Goal: Communication & Community: Share content

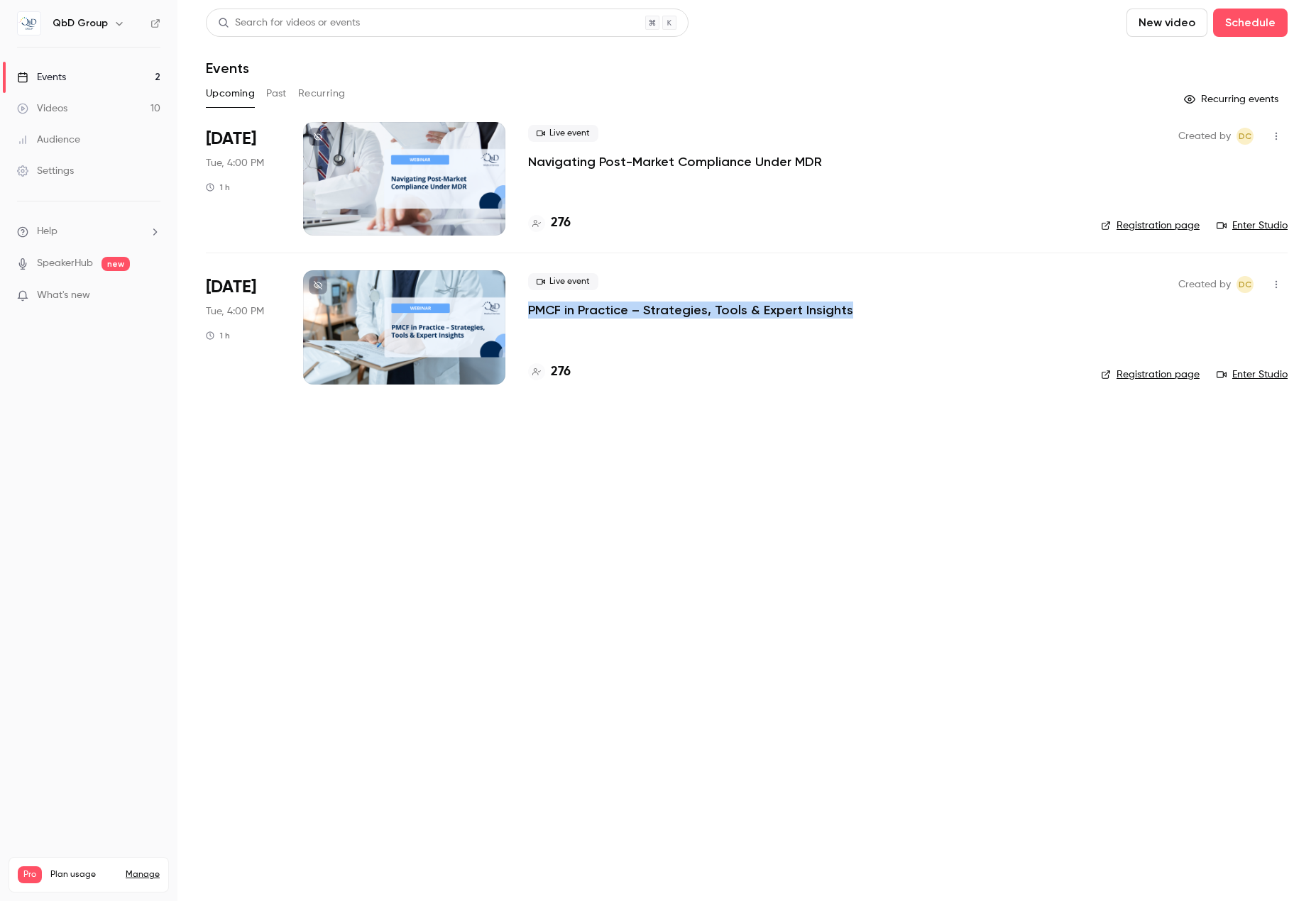
drag, startPoint x: 889, startPoint y: 309, endPoint x: 530, endPoint y: 310, distance: 359.0
click at [530, 310] on div "Live event PMCF in Practice – Strategies, Tools & Expert Insights" at bounding box center [803, 295] width 550 height 45
copy p "PMCF in Practice – Strategies, Tools & Expert Insights"
click at [623, 538] on main "Search for videos or events New video Schedule Events Upcoming Past Recurring R…" at bounding box center [746, 450] width 1139 height 901
click at [1278, 280] on icon "button" at bounding box center [1276, 285] width 11 height 10
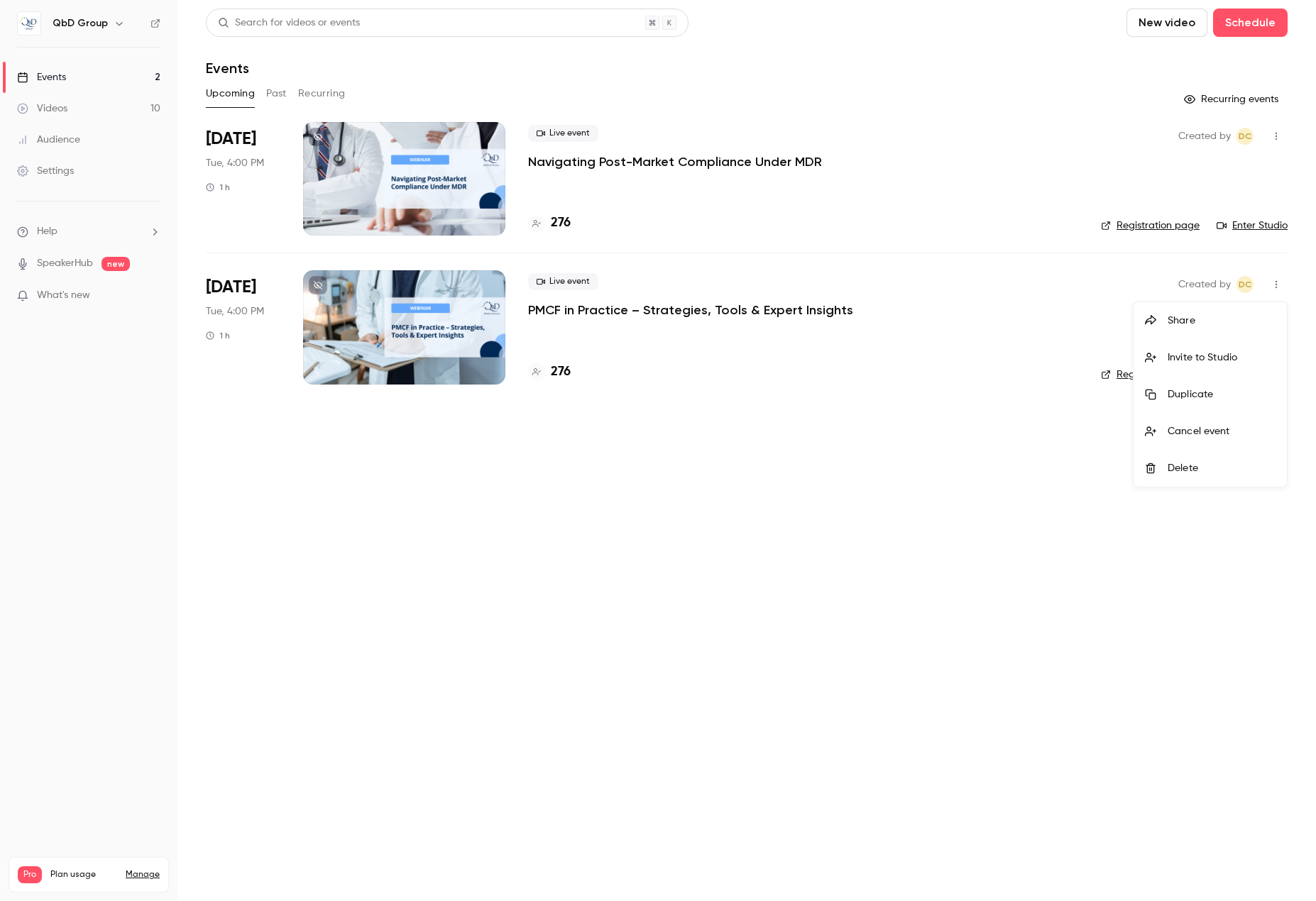
click at [1228, 355] on div "Invite to Studio" at bounding box center [1221, 357] width 107 height 14
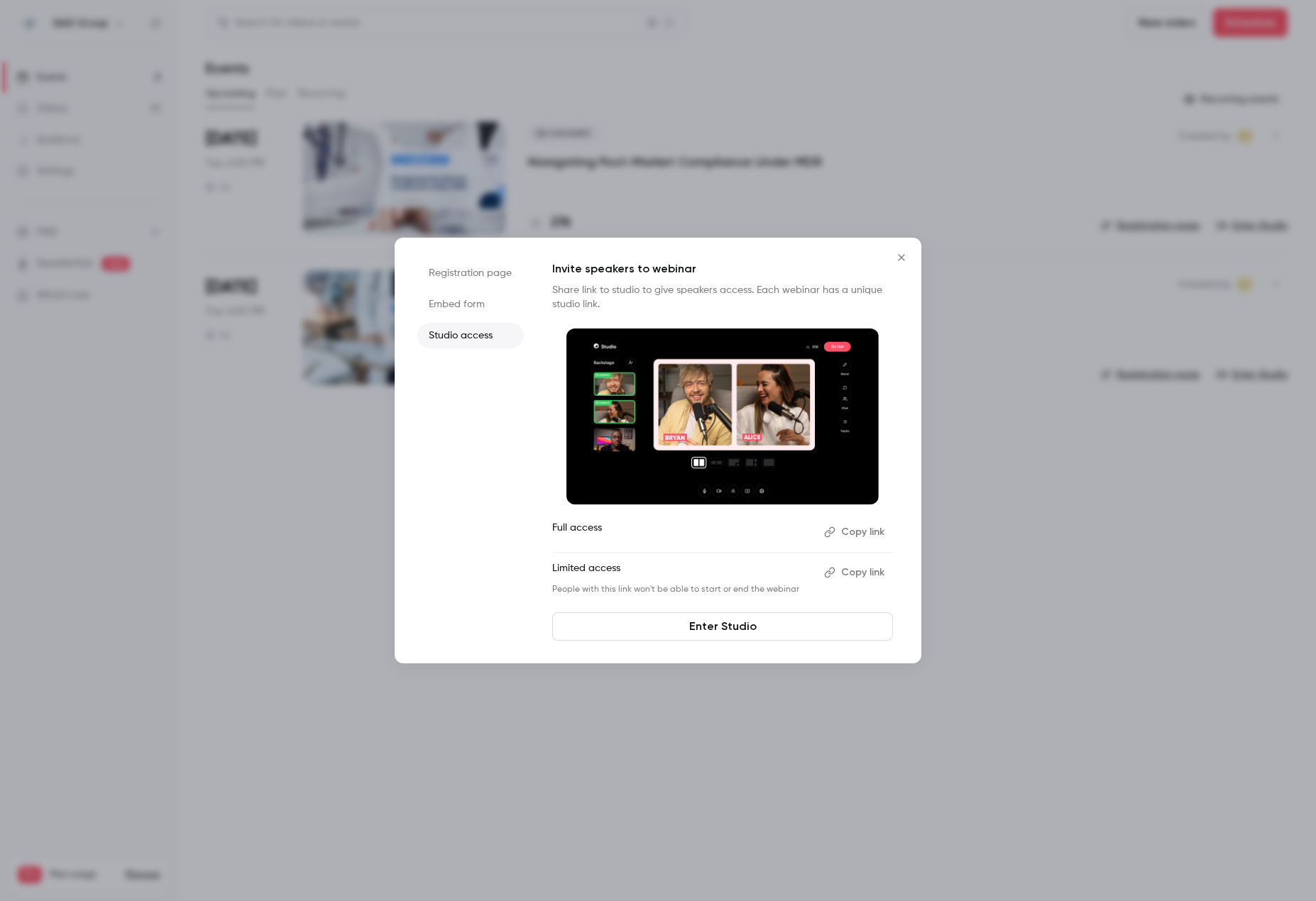
click at [858, 571] on button "Copy link" at bounding box center [855, 572] width 74 height 23
click at [446, 309] on li "Embed form" at bounding box center [470, 304] width 107 height 26
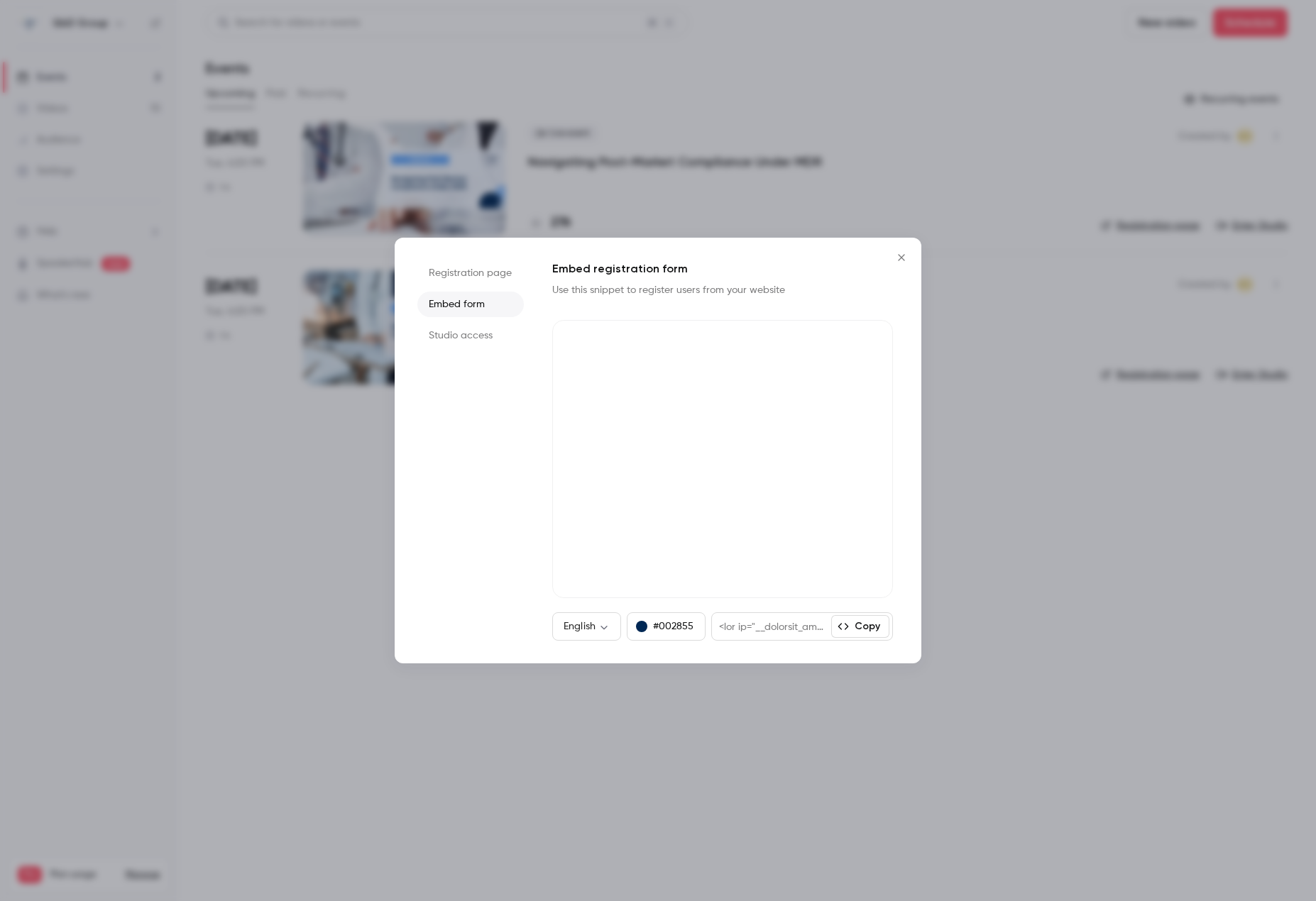
click at [463, 274] on li "Registration page" at bounding box center [470, 273] width 107 height 26
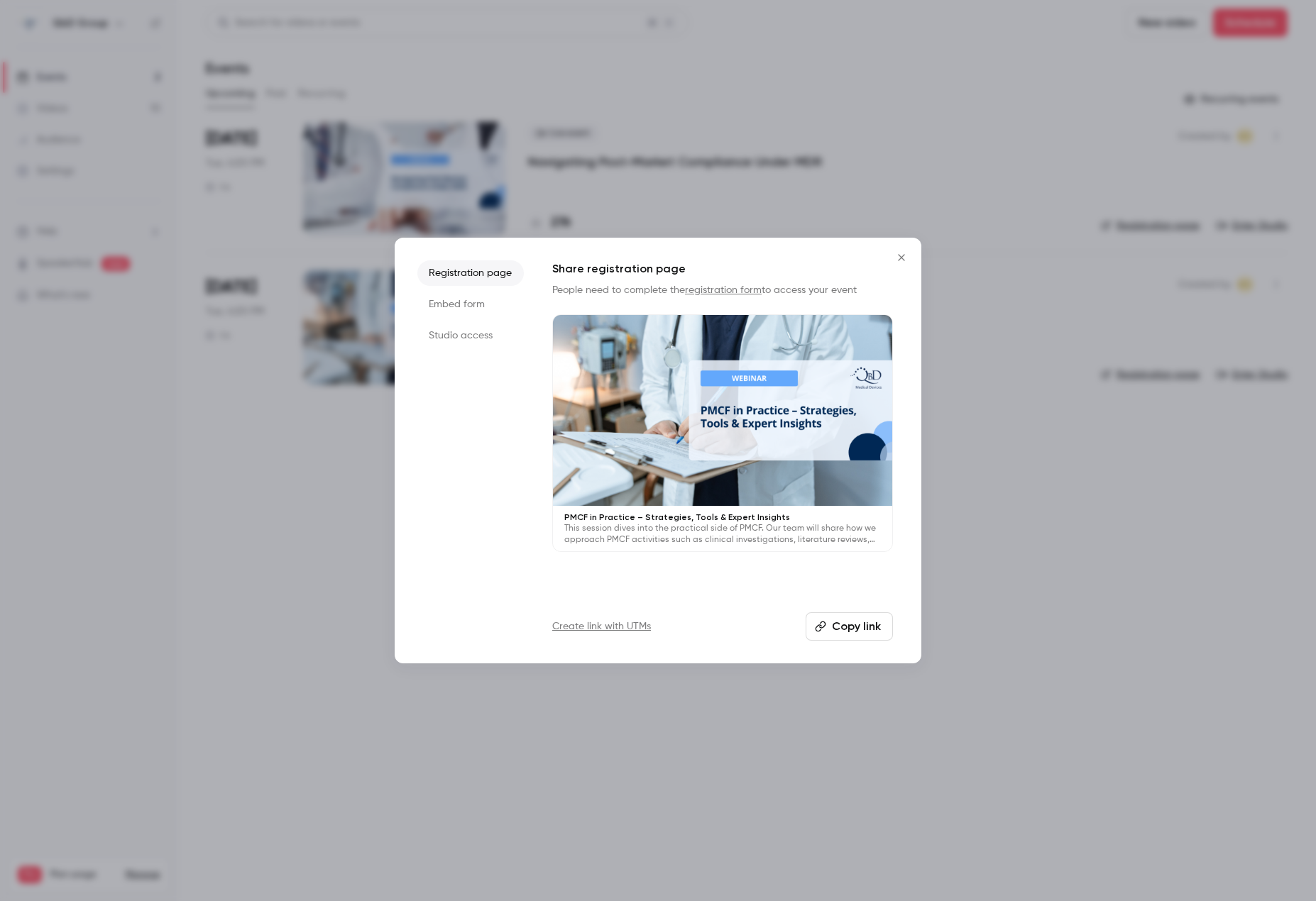
click at [903, 261] on icon "Close" at bounding box center [901, 257] width 17 height 11
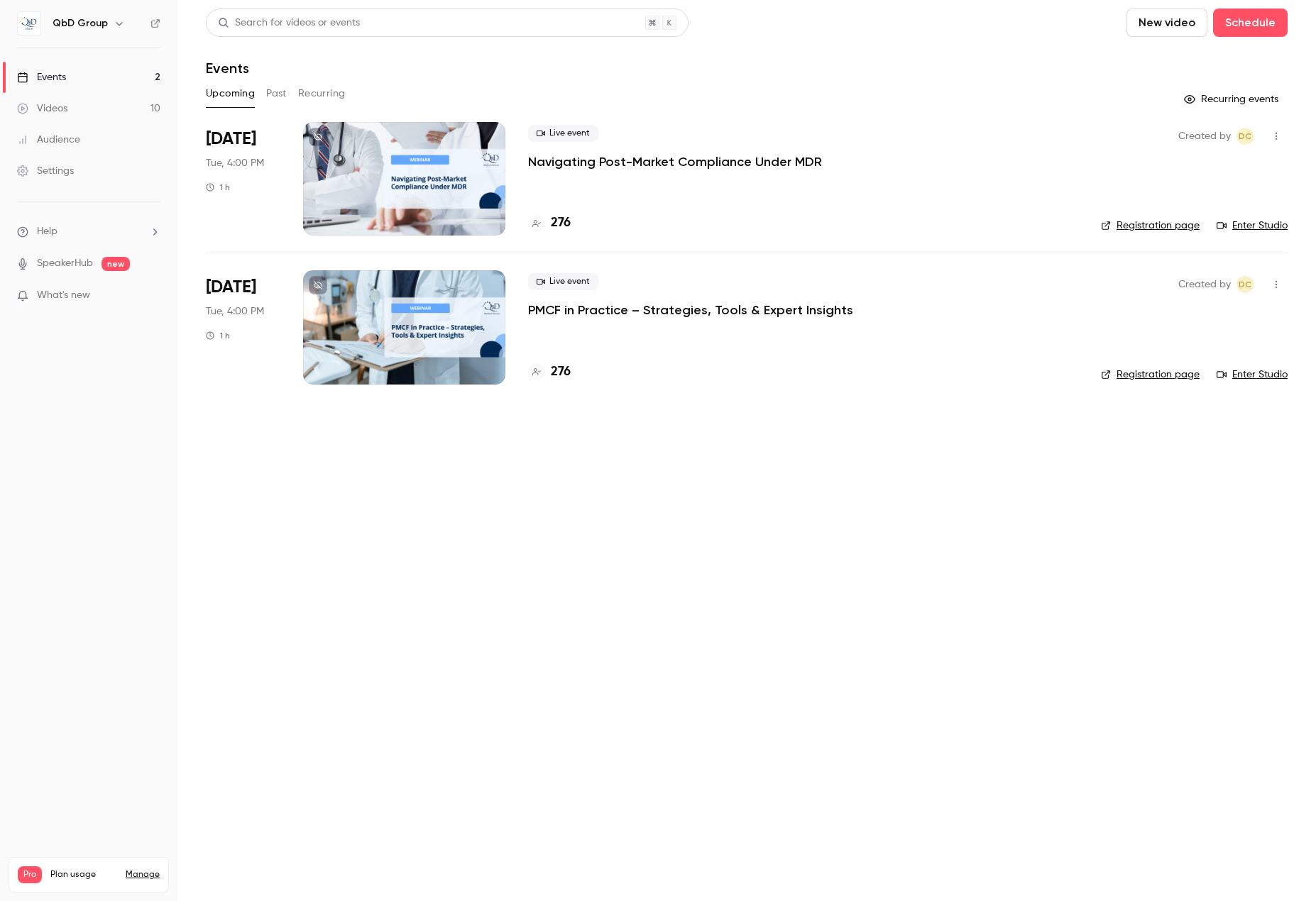
click at [1270, 139] on button "button" at bounding box center [1276, 136] width 23 height 23
click at [1229, 209] on div "Invite to Studio" at bounding box center [1221, 209] width 107 height 14
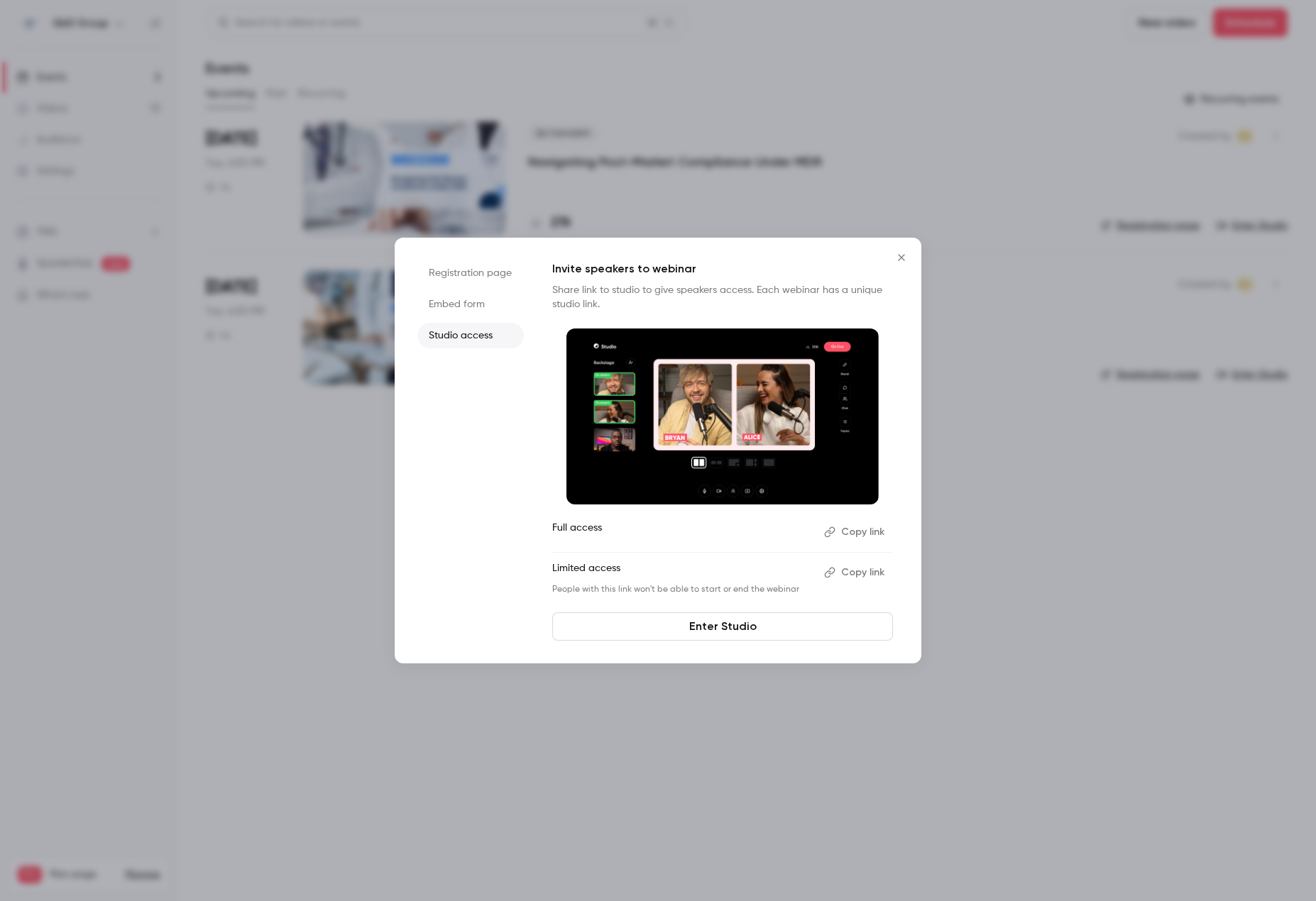
click at [871, 569] on button "Copy link" at bounding box center [855, 572] width 74 height 23
click at [901, 252] on icon "Close" at bounding box center [901, 257] width 17 height 11
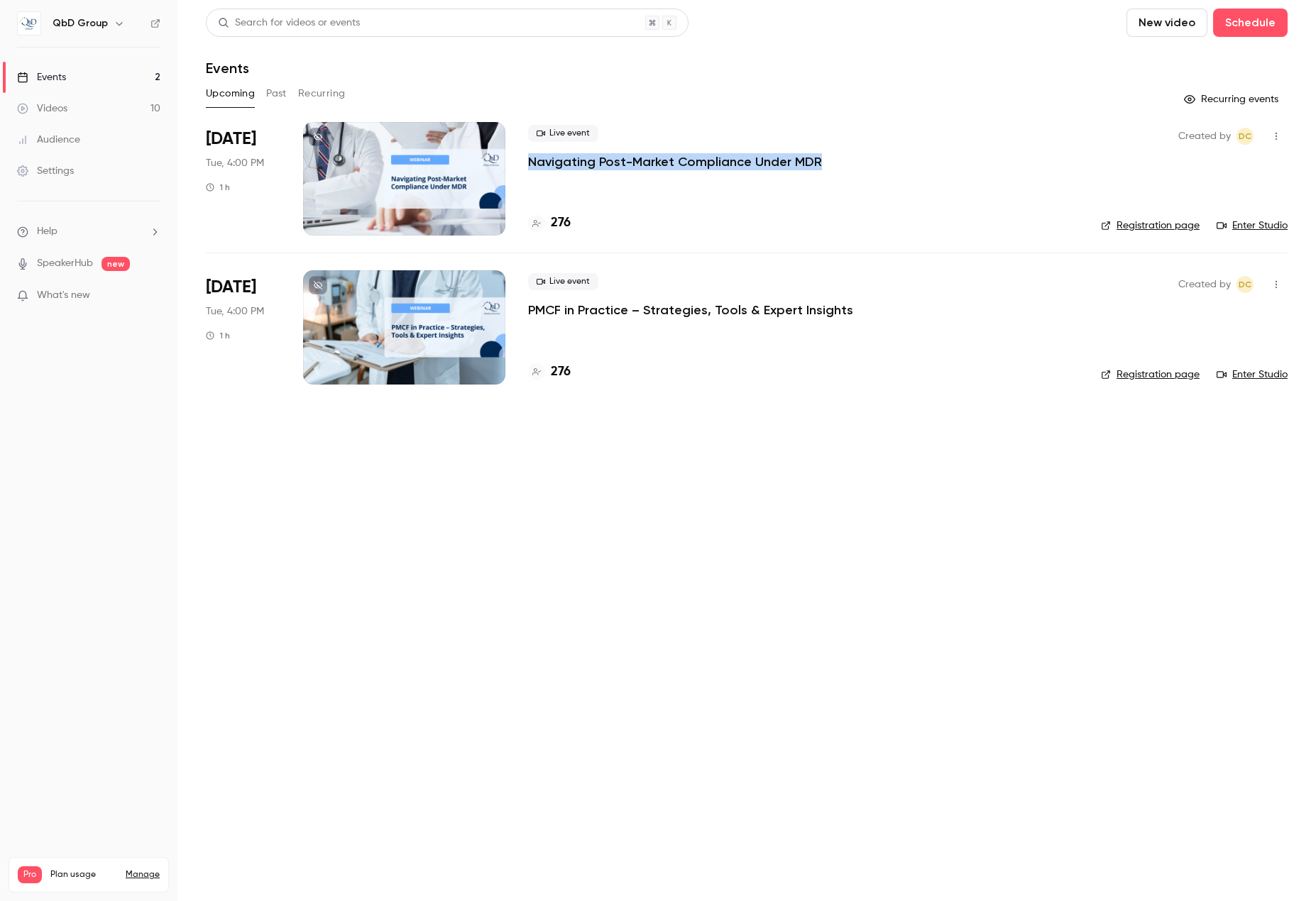
drag, startPoint x: 826, startPoint y: 163, endPoint x: 530, endPoint y: 166, distance: 296.0
click at [530, 166] on div "Live event Navigating Post-Market Compliance Under MDR" at bounding box center [803, 147] width 550 height 45
copy p "Navigating Post-Market Compliance Under MDR"
click at [703, 490] on main "Search for videos or events New video Schedule Events Upcoming Past Recurring R…" at bounding box center [746, 450] width 1139 height 901
click at [687, 557] on main "Search for videos or events New video Schedule Events Upcoming Past Recurring R…" at bounding box center [746, 450] width 1139 height 901
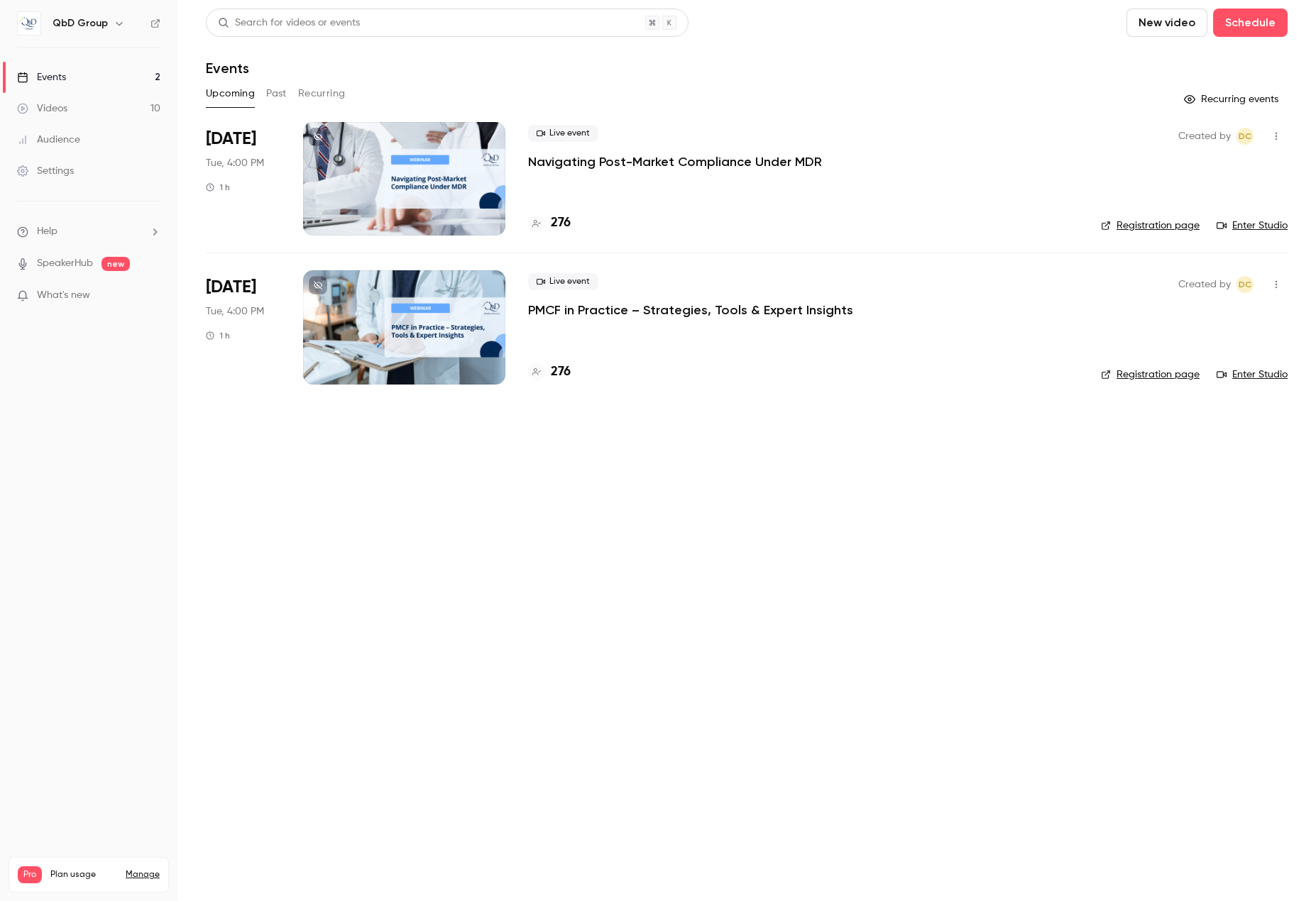
click at [1277, 285] on icon "button" at bounding box center [1276, 285] width 11 height 10
click at [1224, 349] on li "Invite to Studio" at bounding box center [1210, 357] width 154 height 37
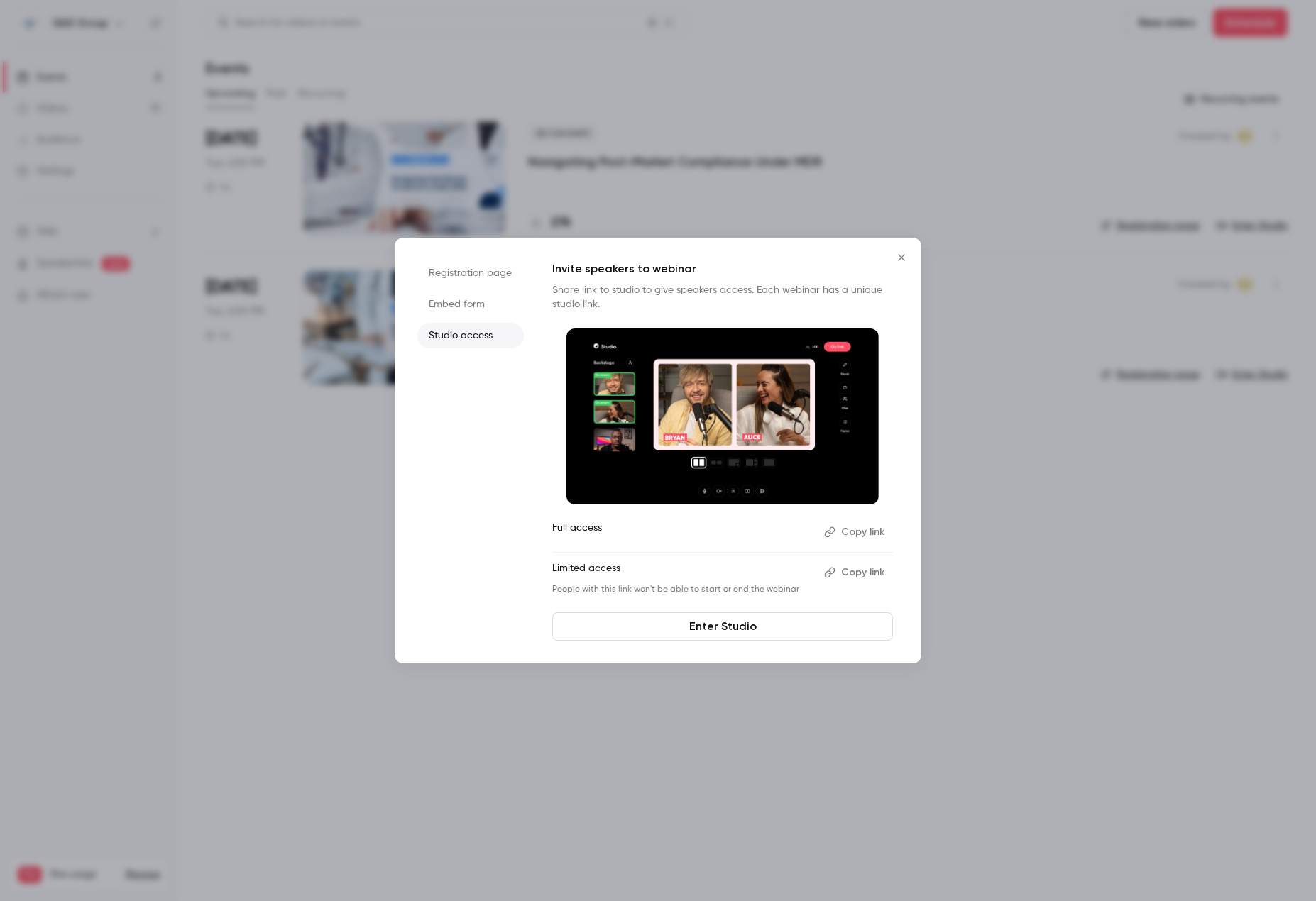
click at [479, 334] on li "Studio access" at bounding box center [470, 336] width 107 height 26
click at [868, 572] on button "Copy link" at bounding box center [855, 572] width 74 height 23
